Goal: Task Accomplishment & Management: Use online tool/utility

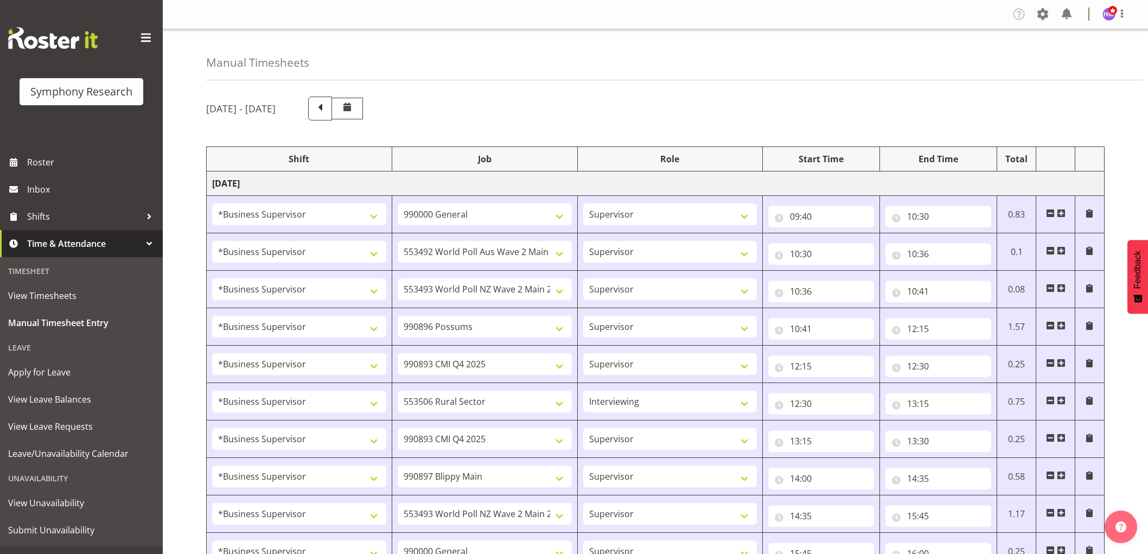
select select "1607"
select select "743"
select select "1607"
select select "10499"
select select "1607"
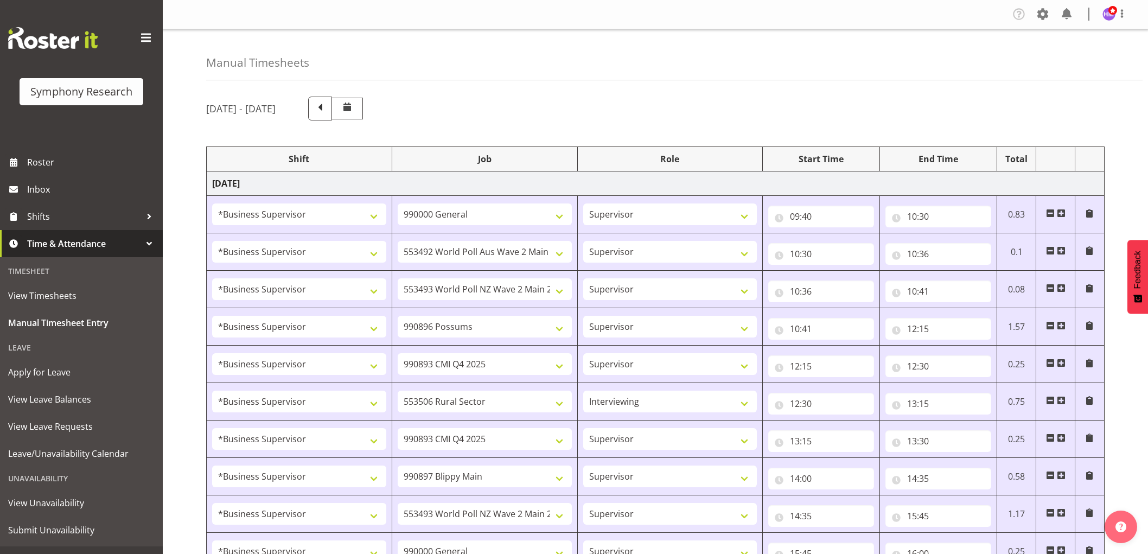
select select "10527"
select select "1607"
select select "10633"
select select "1607"
select select "10575"
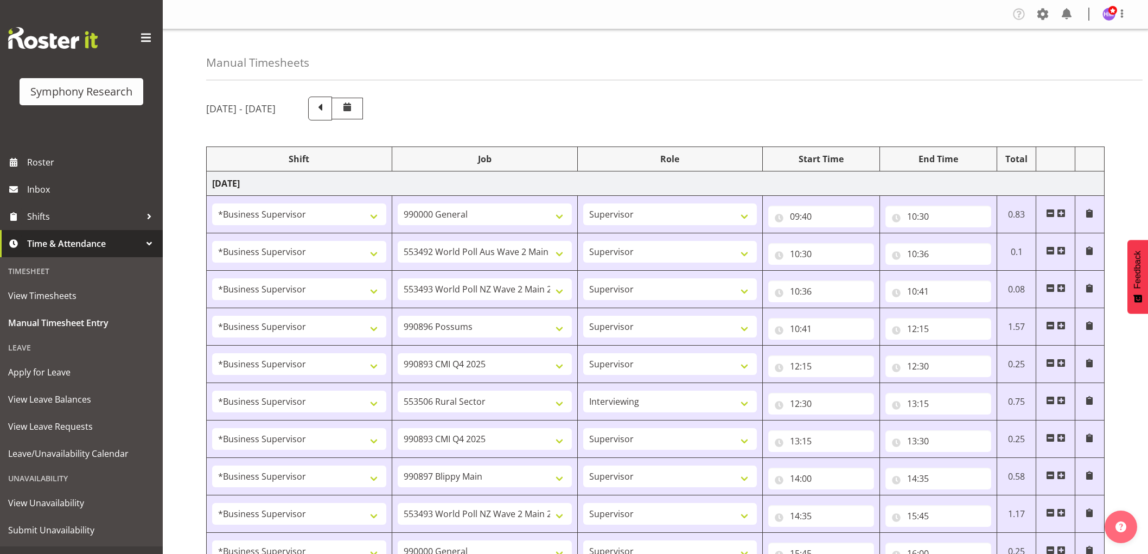
select select "1607"
select select "10587"
select select "47"
select select "1607"
select select "10575"
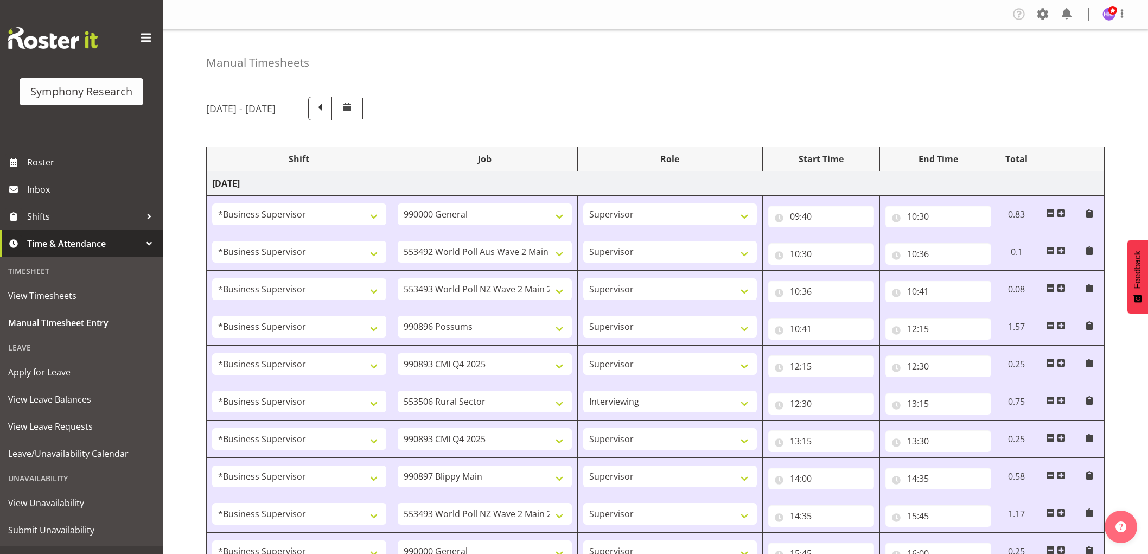
select select "1607"
select select "10631"
select select "1607"
select select "10527"
select select "1607"
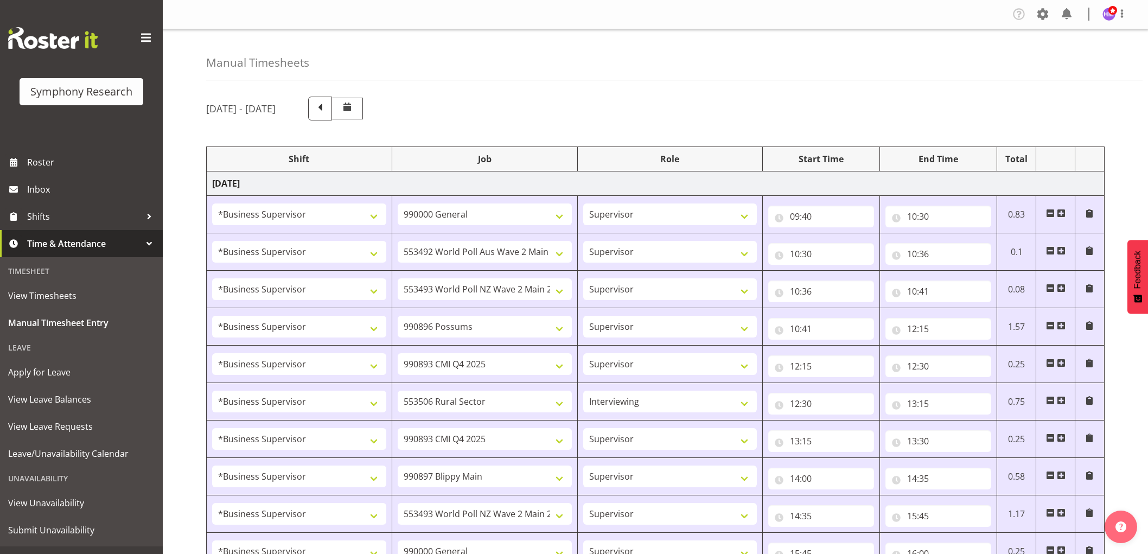
select select "743"
select select "1607"
select select "10499"
select select "1607"
select select "743"
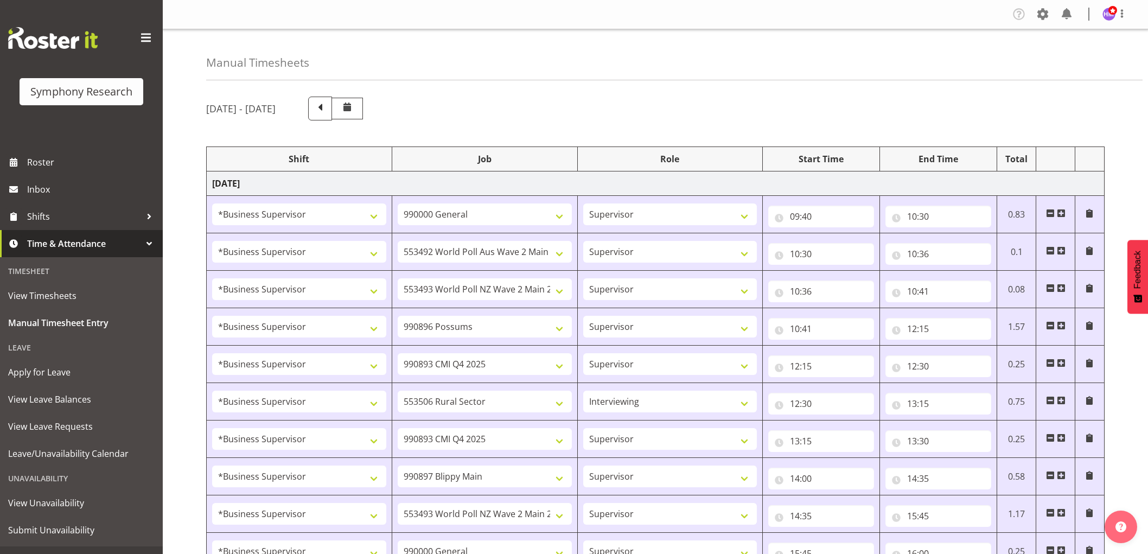
select select "1607"
select select "10631"
select select "1607"
select select "9426"
select select "1607"
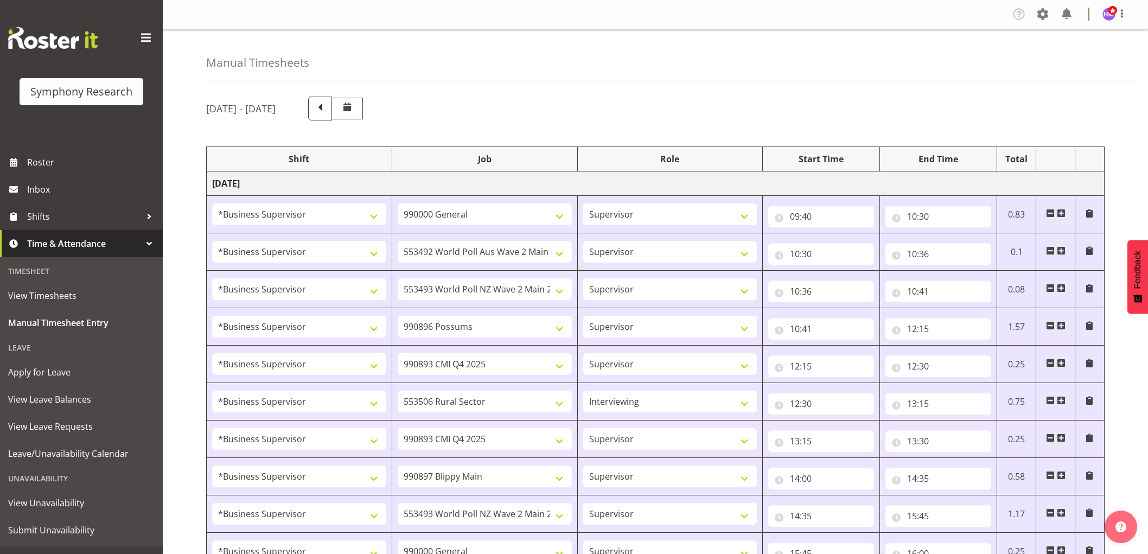
select select "10633"
select select "1607"
select select "10587"
select select "1607"
select select "10527"
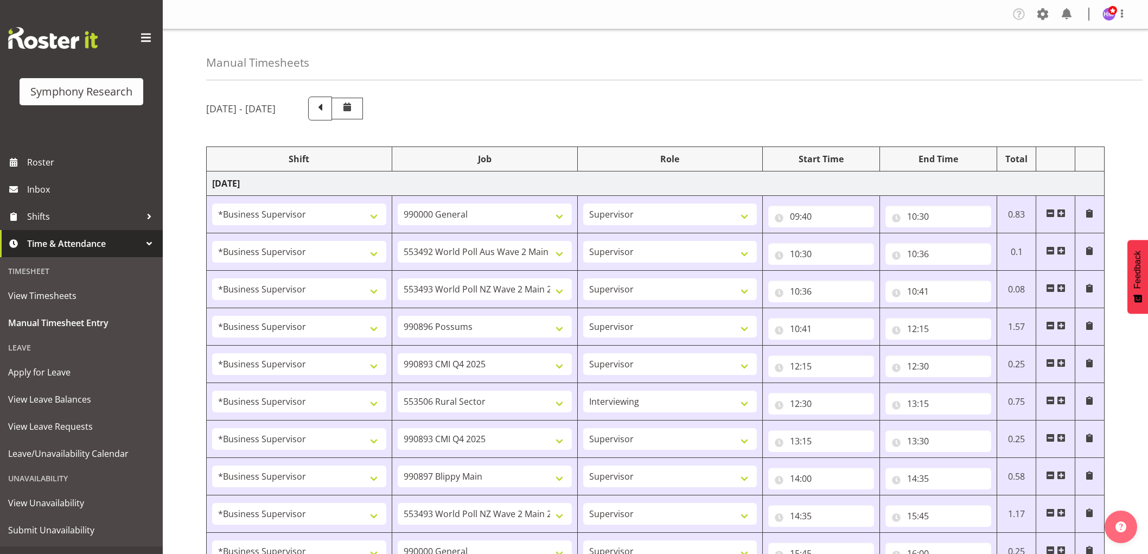
select select "1607"
select select "10499"
select select "1607"
select select "10485"
select select "1607"
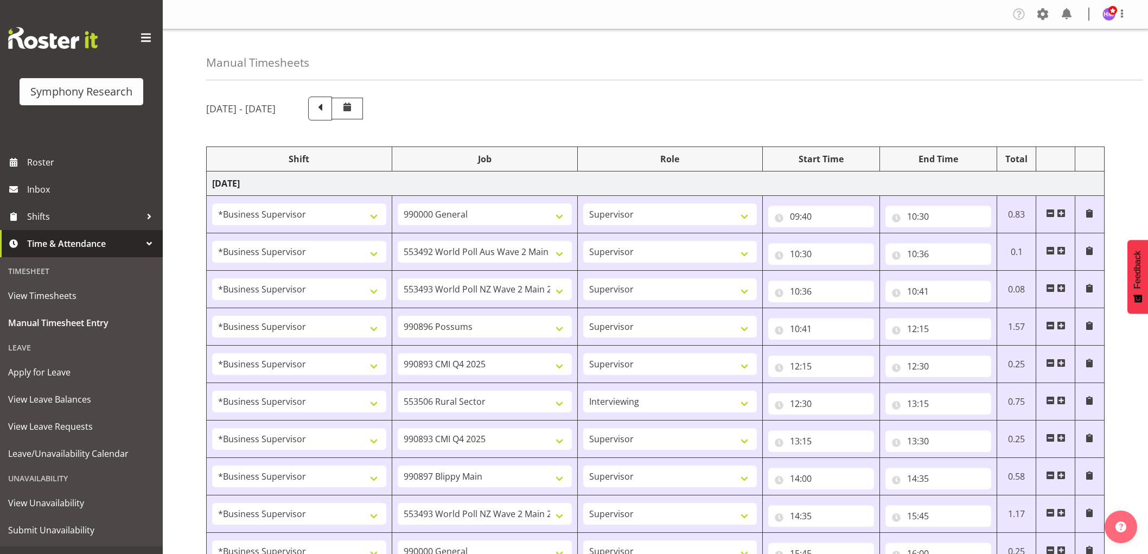
select select "10242"
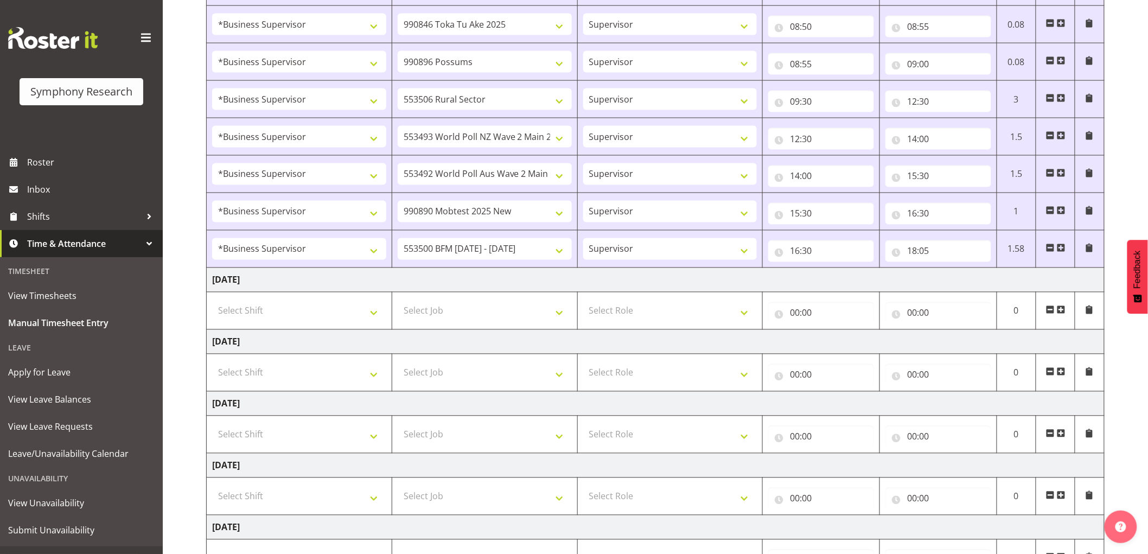
scroll to position [796, 0]
